Goal: Information Seeking & Learning: Find contact information

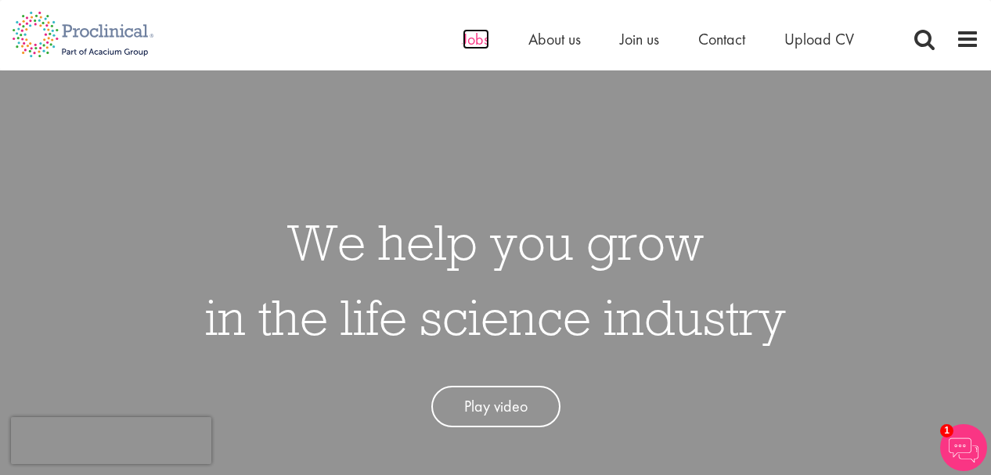
click at [466, 41] on span "Jobs" at bounding box center [475, 39] width 27 height 20
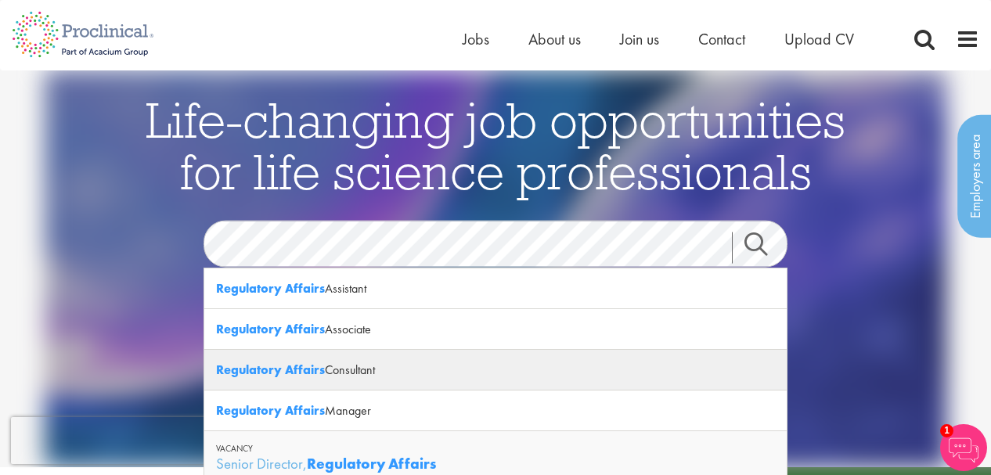
scroll to position [78, 0]
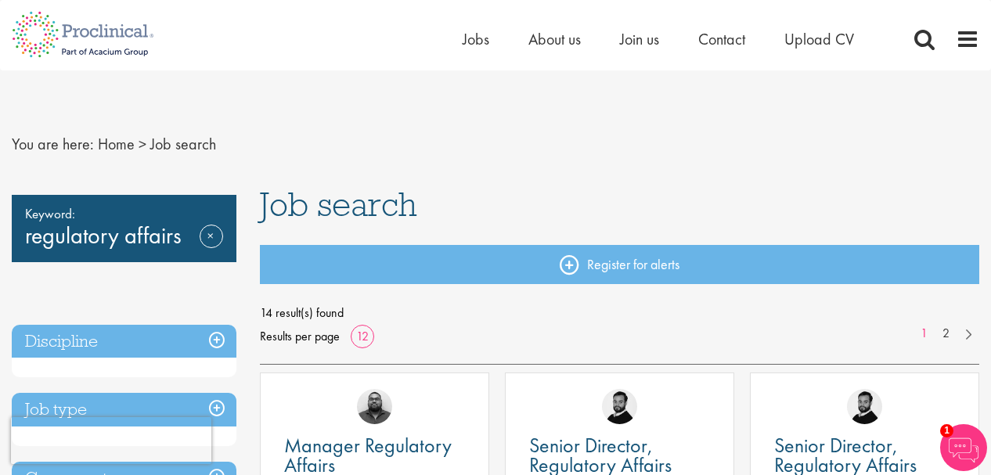
scroll to position [45, 0]
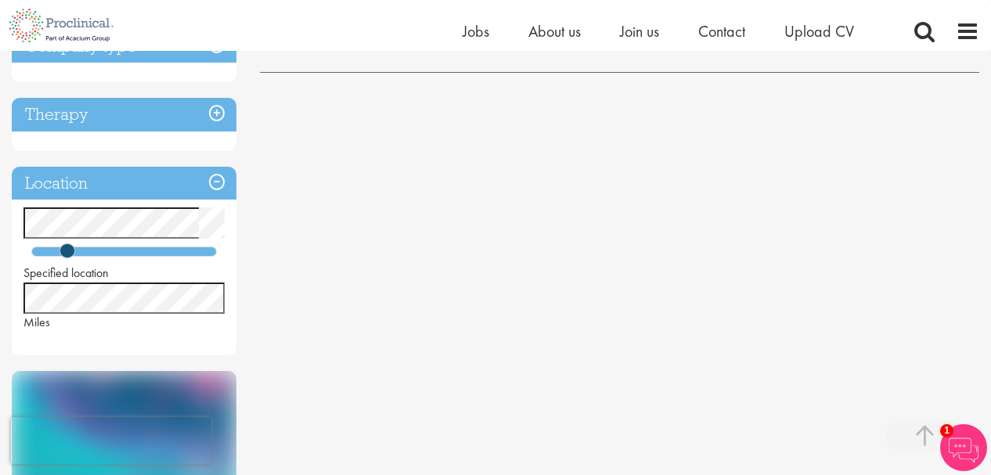
scroll to position [470, 0]
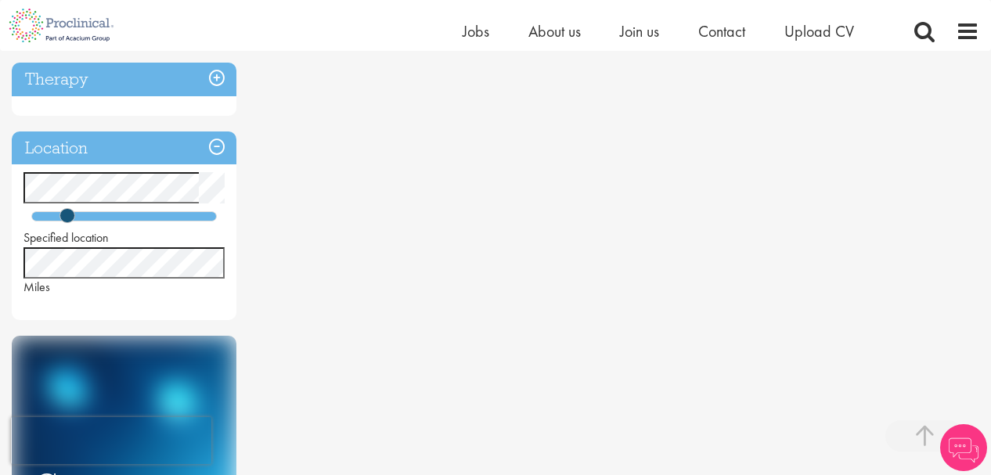
scroll to position [470, 0]
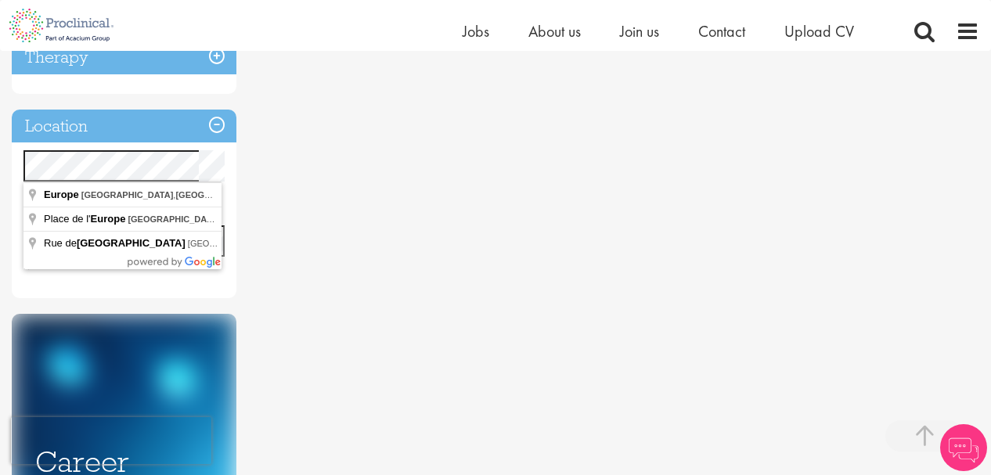
click at [0, 167] on html "This website uses cookies. By continuing to use this site, you are giving your …" at bounding box center [495, 483] width 991 height 1907
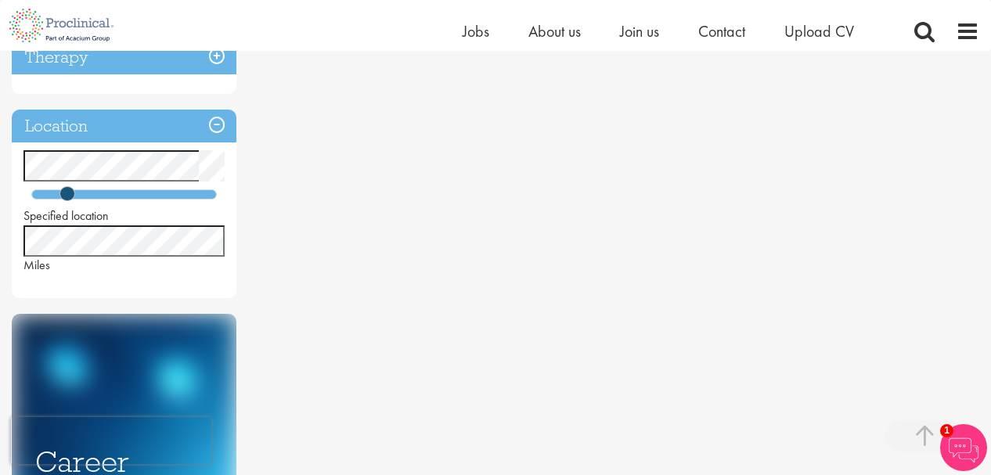
click at [380, 215] on div "Keyword: regulatory affairs Remove Discipline Job type Company type Therapy Loc…" at bounding box center [495, 210] width 991 height 1025
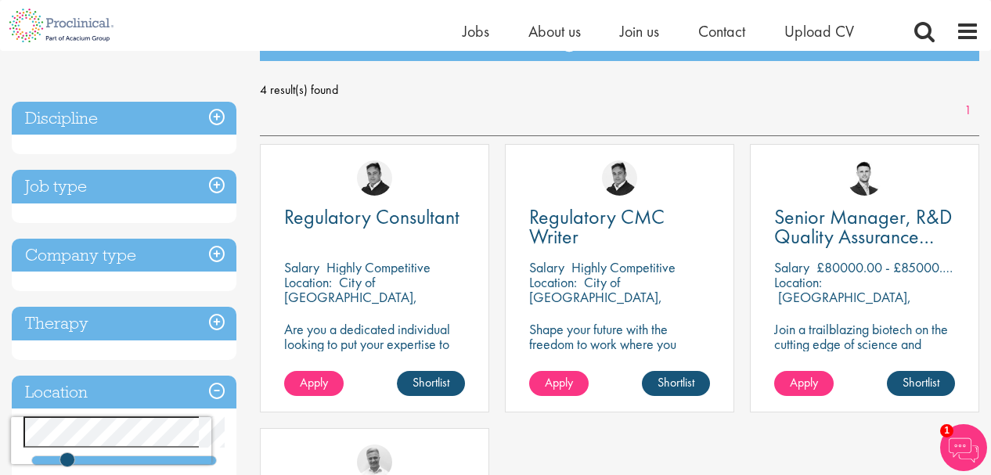
scroll to position [235, 0]
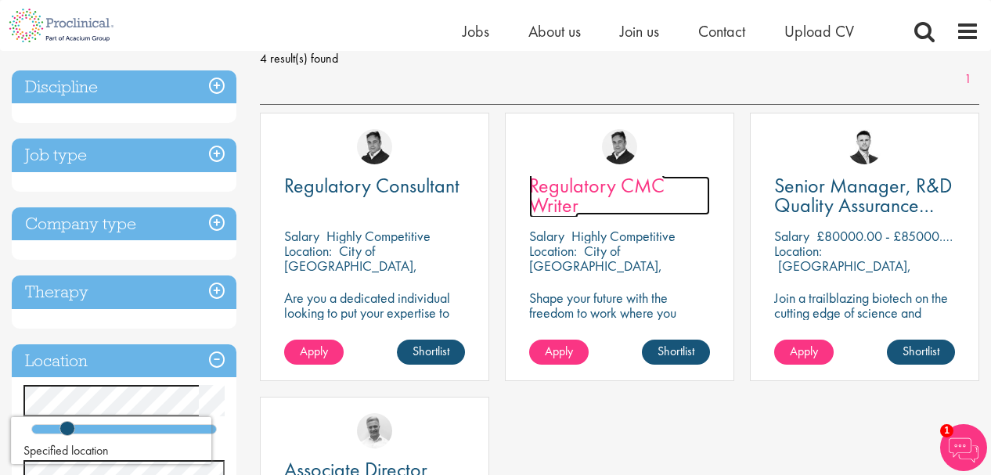
click at [548, 190] on span "Regulatory CMC Writer" at bounding box center [596, 195] width 135 height 46
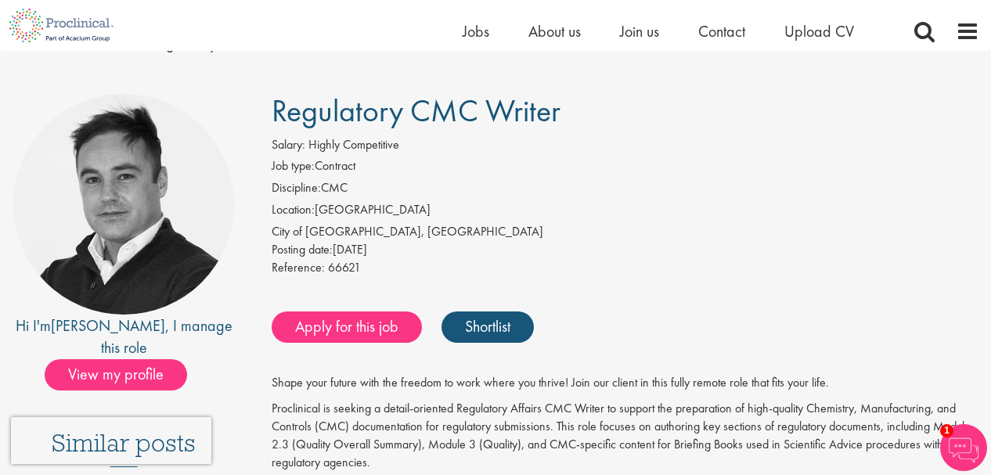
scroll to position [78, 0]
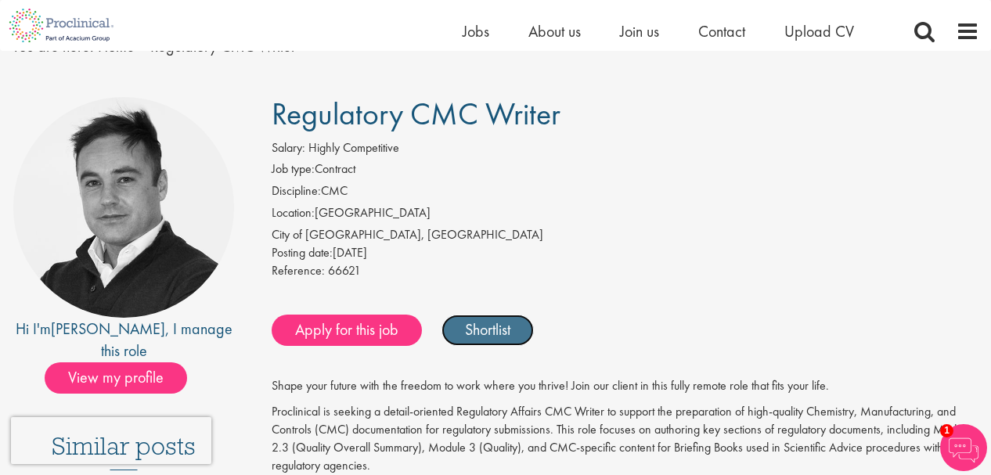
click at [509, 329] on link "Shortlist" at bounding box center [487, 330] width 92 height 31
click at [506, 333] on link "Shortlisted" at bounding box center [495, 330] width 109 height 31
click at [512, 338] on link "Shortlist" at bounding box center [487, 330] width 92 height 31
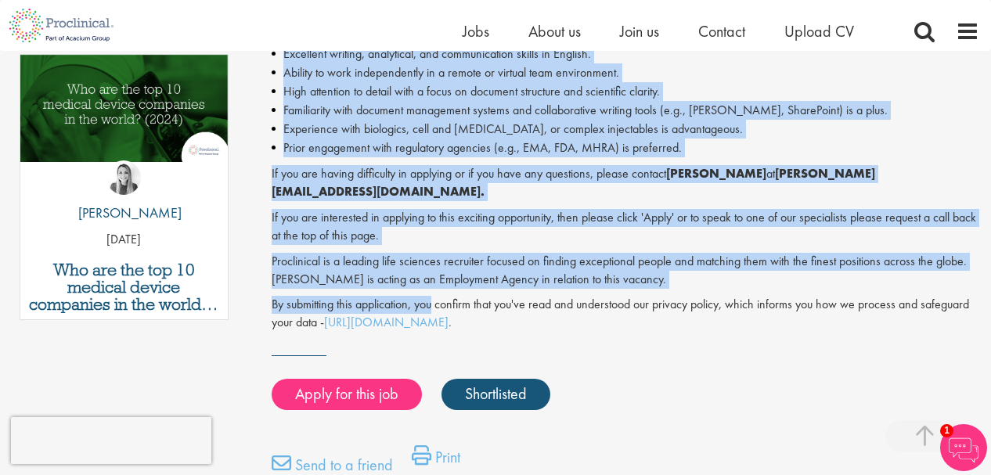
scroll to position [861, 0]
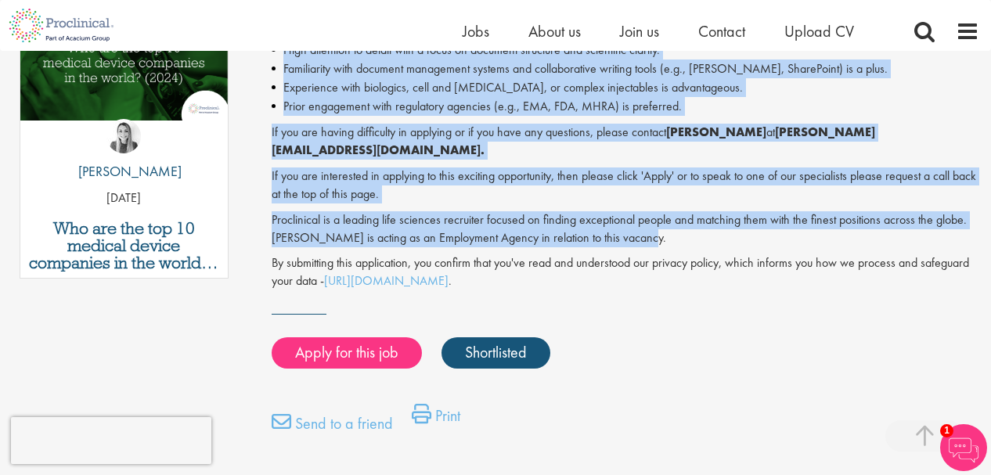
drag, startPoint x: 273, startPoint y: 176, endPoint x: 641, endPoint y: 221, distance: 370.6
copy div "Proclinical is seeking a detail-oriented Regulatory Affairs CMC Writer to suppo…"
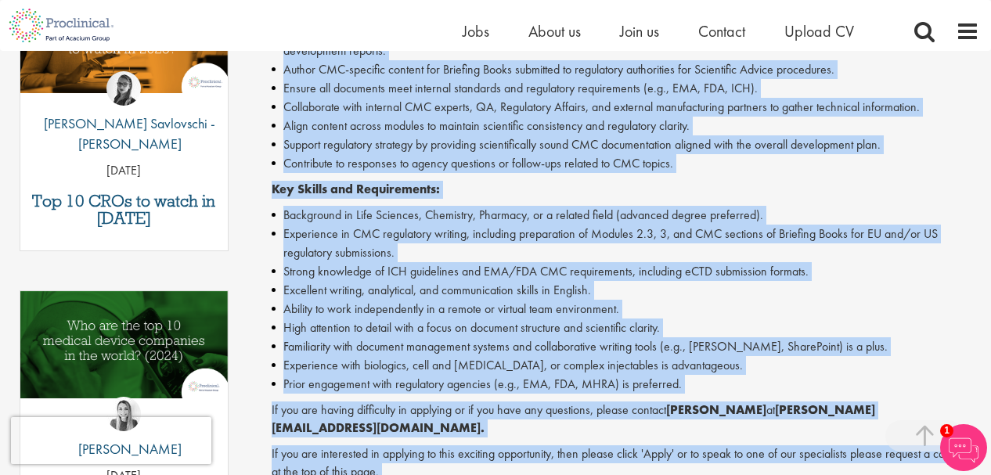
scroll to position [548, 0]
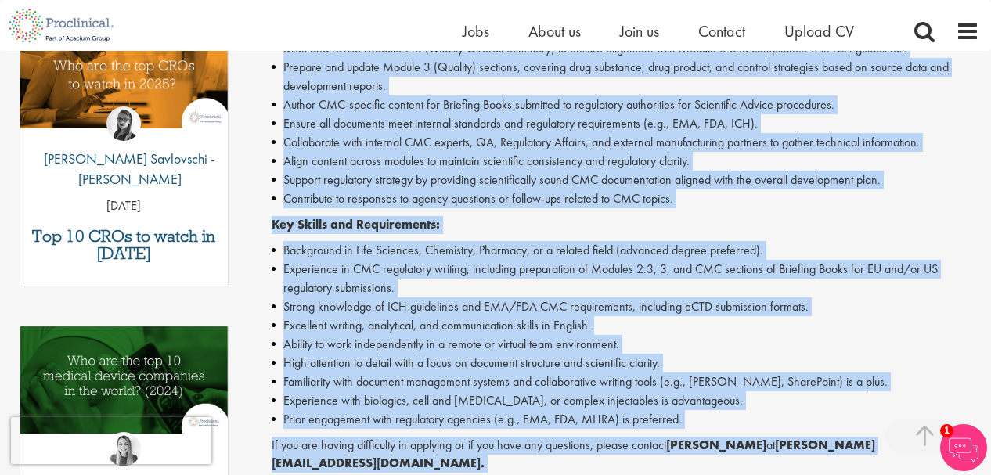
click at [844, 323] on li "Excellent writing, analytical, and communication skills in English." at bounding box center [626, 325] width 708 height 19
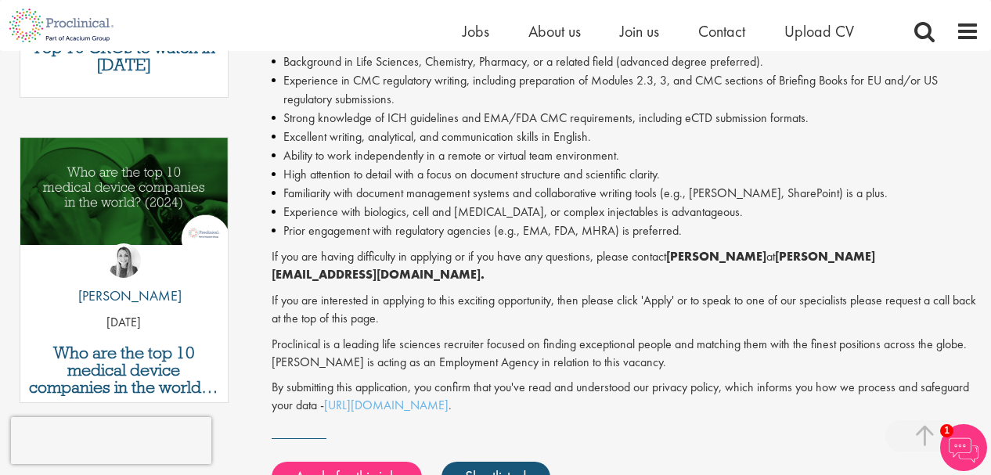
scroll to position [704, 0]
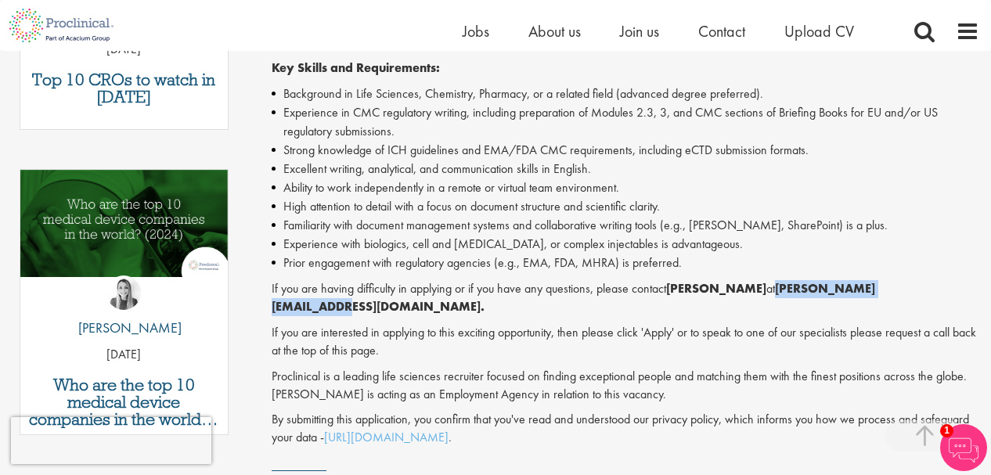
drag, startPoint x: 761, startPoint y: 289, endPoint x: 901, endPoint y: 283, distance: 141.0
click at [875, 283] on strong "[PERSON_NAME][EMAIL_ADDRESS][DOMAIN_NAME]." at bounding box center [573, 297] width 603 height 34
copy strong "[PERSON_NAME][EMAIL_ADDRESS][DOMAIN_NAME]"
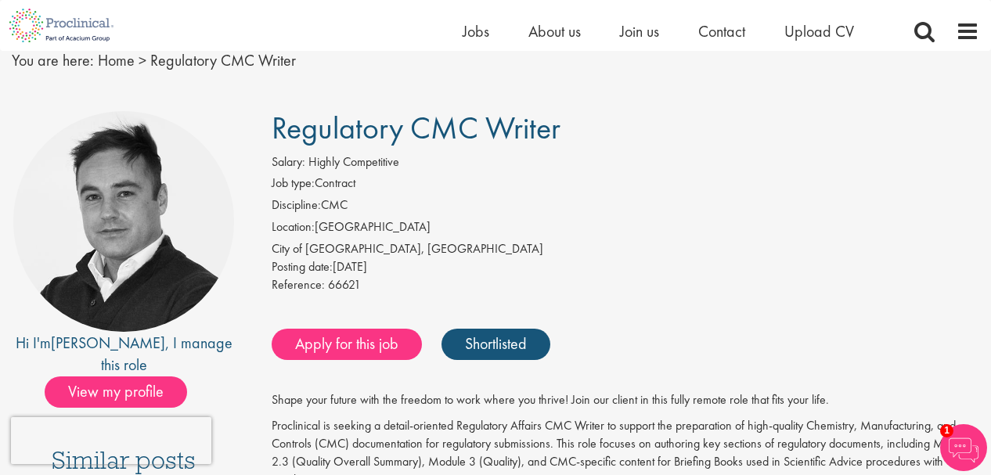
scroll to position [0, 0]
